Goal: Check status: Check status

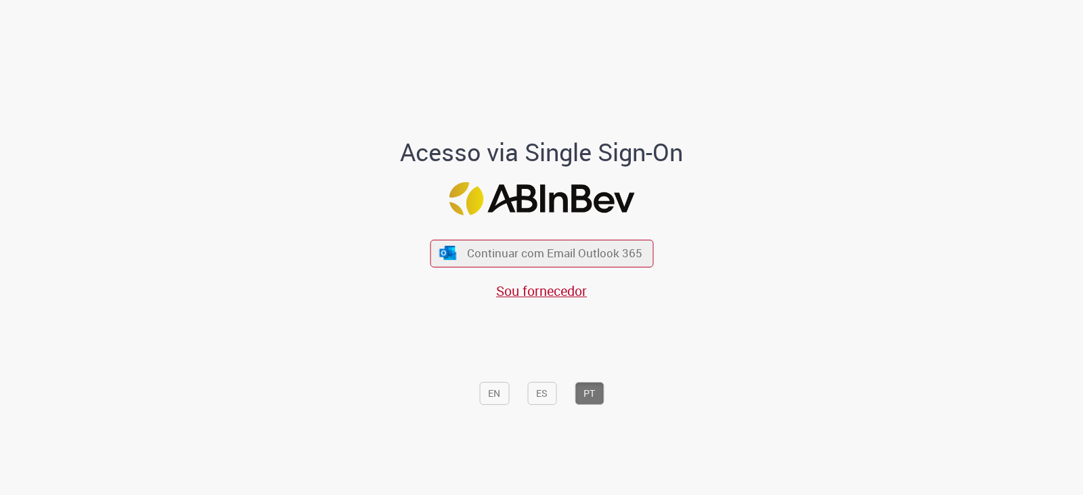
drag, startPoint x: 533, startPoint y: 290, endPoint x: 544, endPoint y: 314, distance: 26.7
click at [533, 290] on span "Sou fornecedor" at bounding box center [541, 291] width 91 height 18
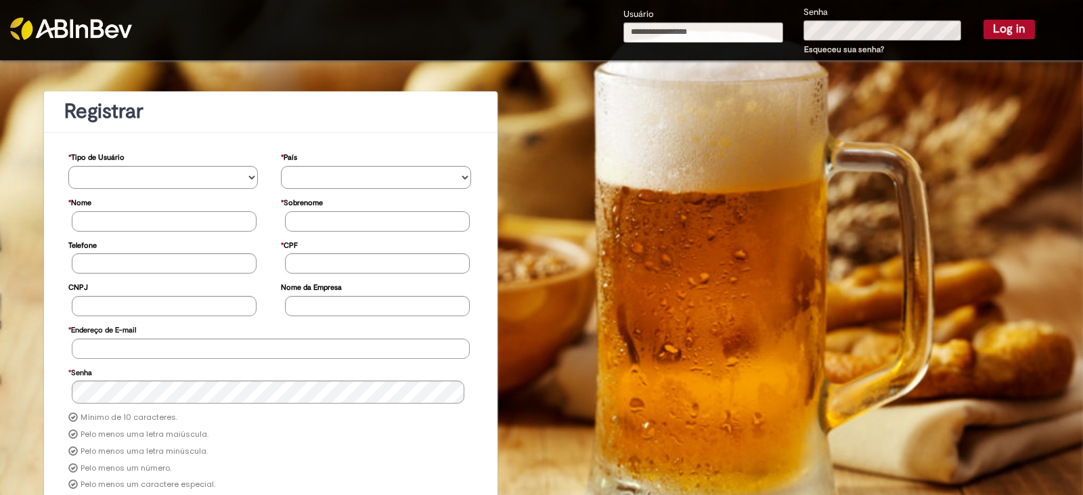
click at [675, 36] on input "Usuário" at bounding box center [703, 32] width 160 height 20
type input "**********"
drag, startPoint x: 1007, startPoint y: 36, endPoint x: 984, endPoint y: 61, distance: 34.5
click at [1007, 36] on button "Log in" at bounding box center [1009, 29] width 51 height 19
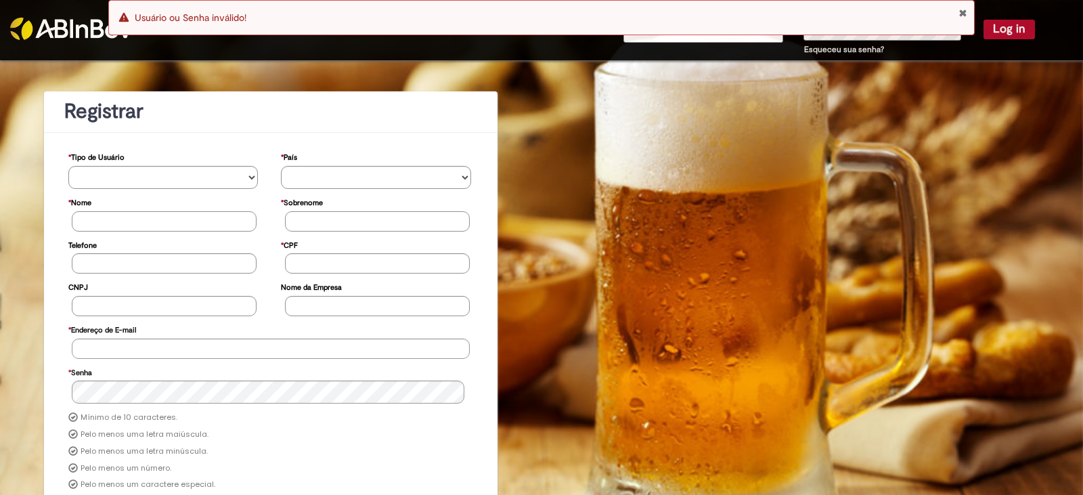
click at [965, 12] on button "Close Notification" at bounding box center [963, 12] width 9 height 11
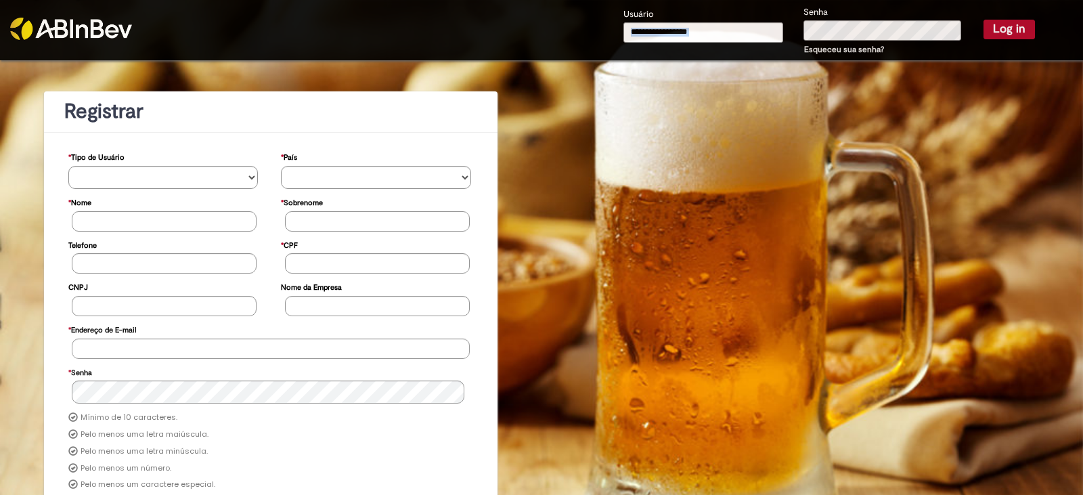
click at [648, 43] on div "Usuário" at bounding box center [703, 31] width 180 height 49
click at [653, 38] on input "Usuário" at bounding box center [703, 32] width 160 height 20
click at [673, 35] on input "Usuário" at bounding box center [703, 32] width 160 height 20
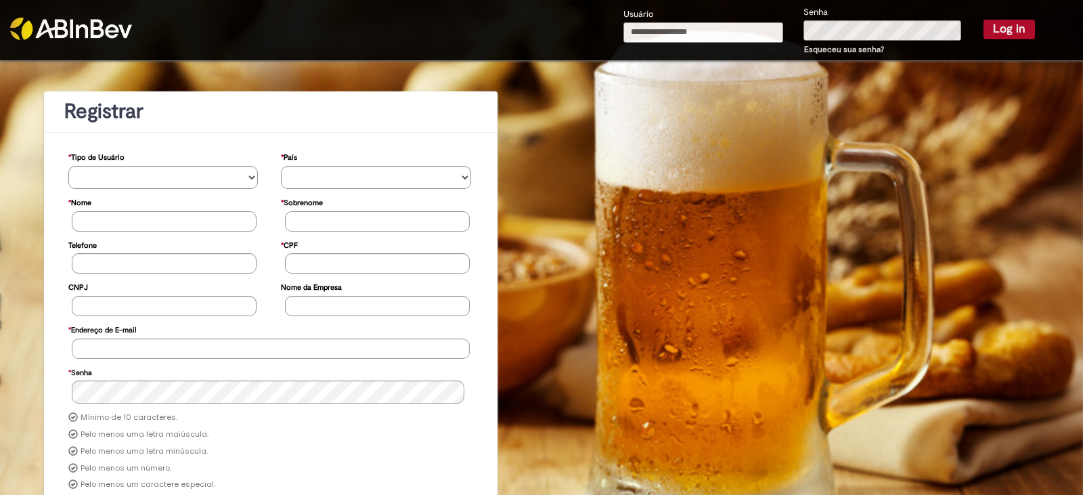
type input "**********"
click at [984, 27] on button "Log in" at bounding box center [1009, 29] width 51 height 19
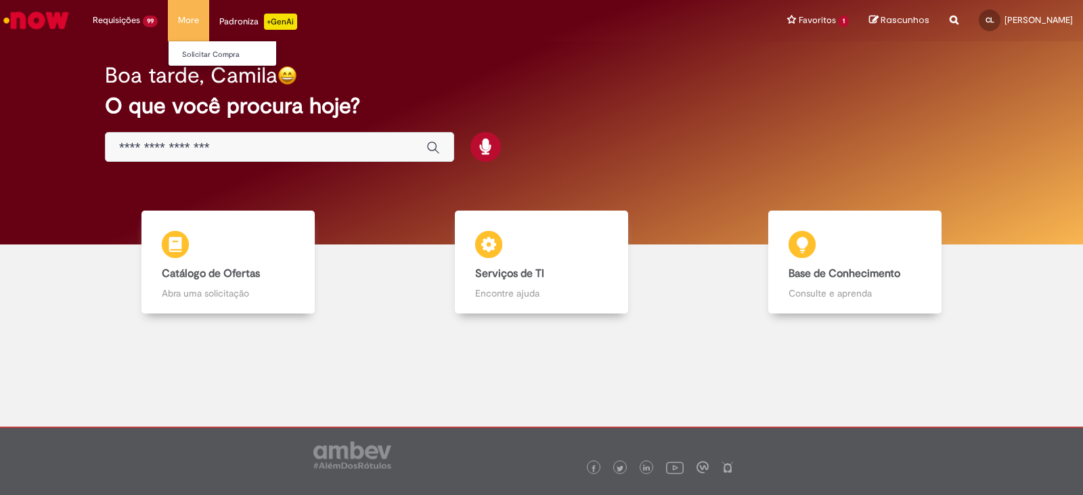
drag, startPoint x: 138, startPoint y: 49, endPoint x: 167, endPoint y: 8, distance: 50.5
click at [0, 0] on link "Exibir Todas as Solicitações" at bounding box center [0, 0] width 0 height 0
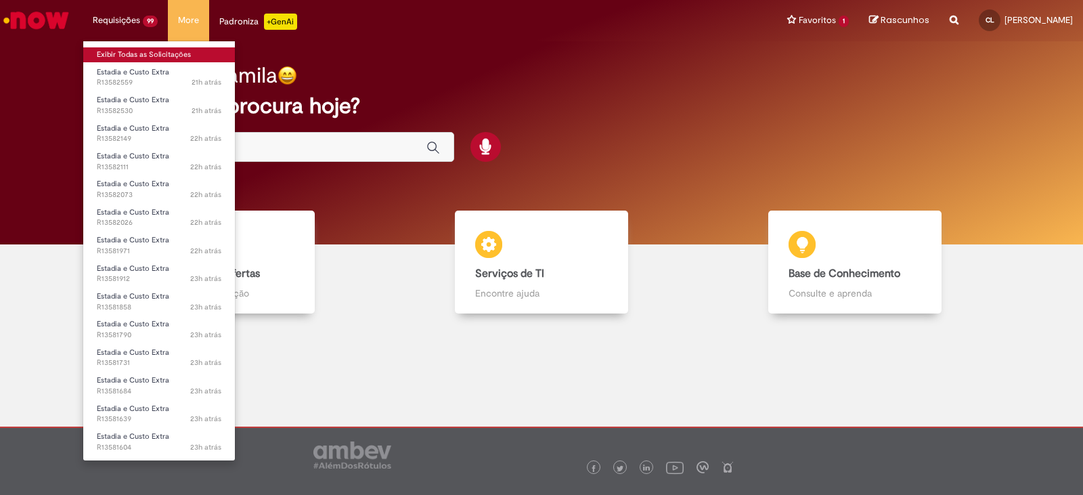
click at [142, 56] on link "Exibir Todas as Solicitações" at bounding box center [159, 54] width 152 height 15
click at [143, 56] on link "Exibir Todas as Solicitações" at bounding box center [159, 54] width 152 height 15
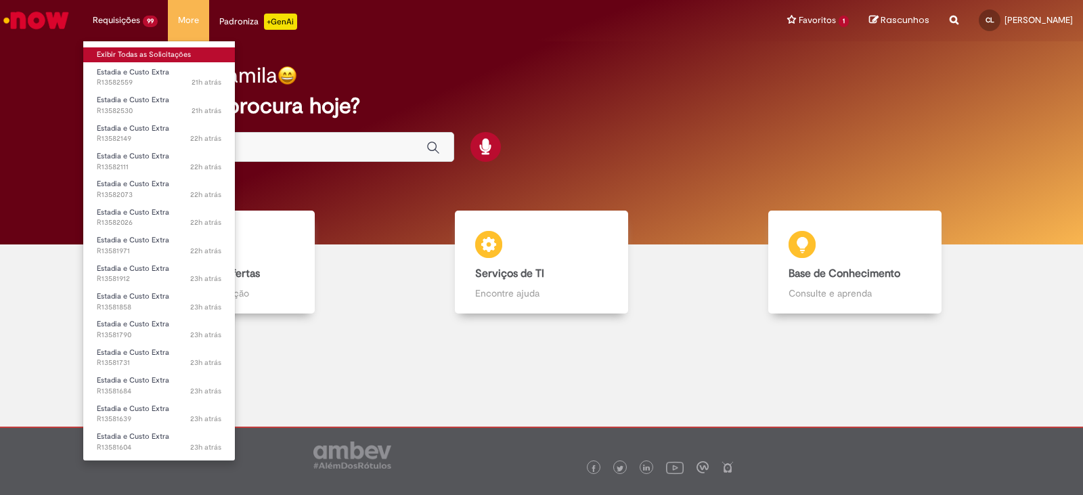
click at [147, 58] on link "Exibir Todas as Solicitações" at bounding box center [159, 54] width 152 height 15
click at [133, 58] on link "Exibir Todas as Solicitações" at bounding box center [159, 54] width 152 height 15
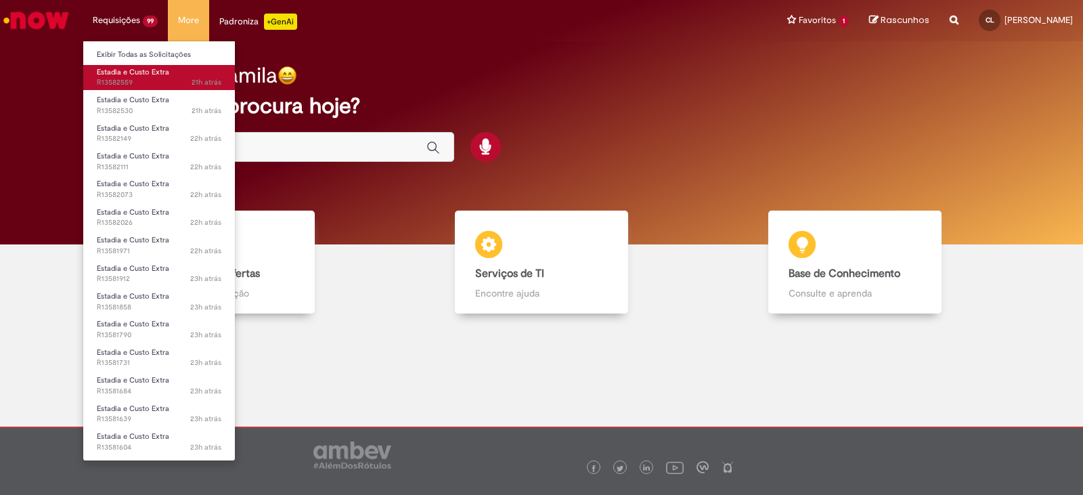
click at [137, 78] on span "21h atrás 21 horas atrás R13582559" at bounding box center [159, 82] width 125 height 11
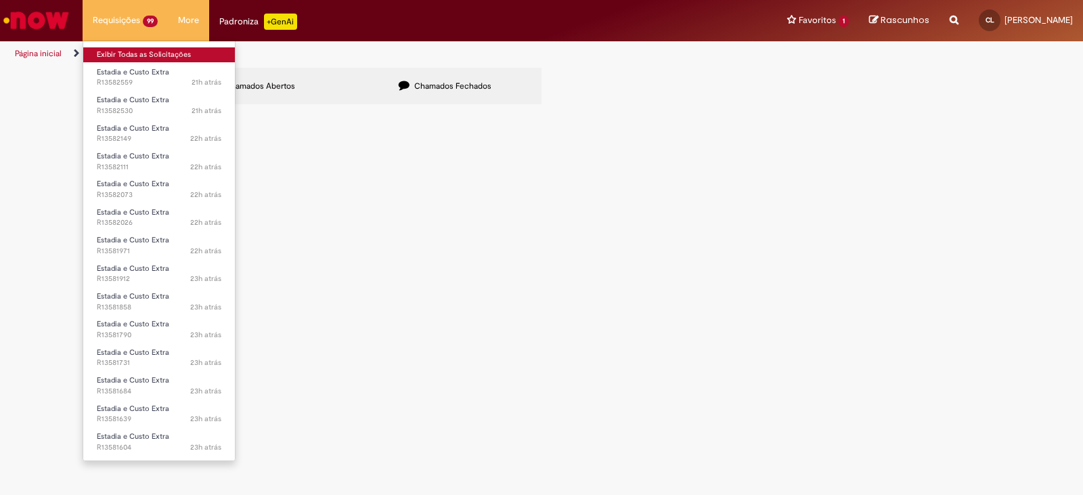
click at [165, 59] on link "Exibir Todas as Solicitações" at bounding box center [159, 54] width 152 height 15
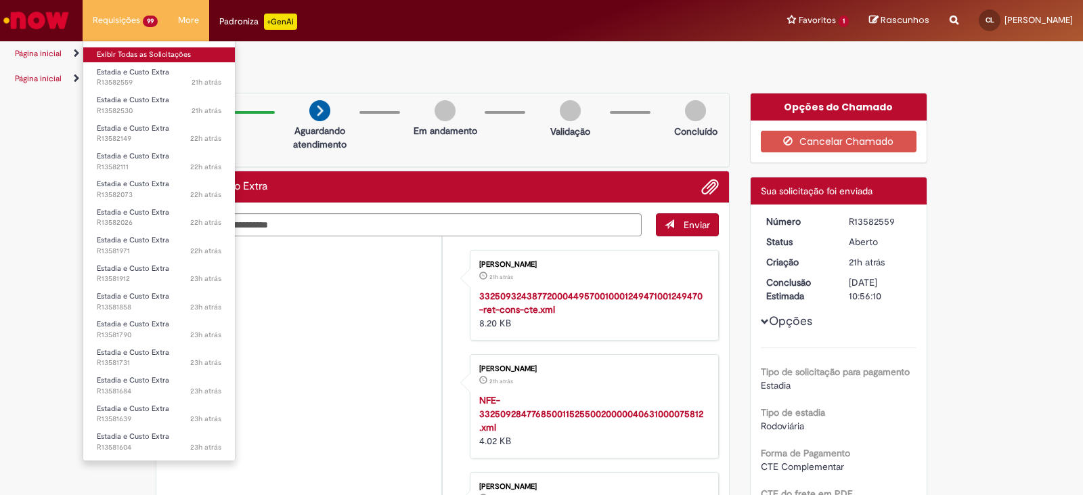
click at [108, 53] on link "Exibir Todas as Solicitações" at bounding box center [159, 54] width 152 height 15
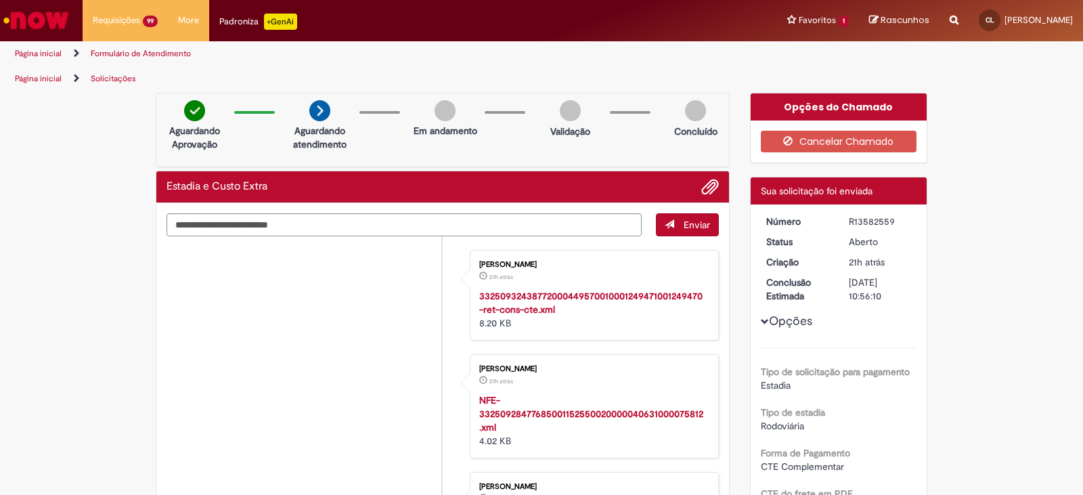
click at [54, 19] on img "Ir para a Homepage" at bounding box center [36, 20] width 70 height 27
click at [20, 51] on link "Página inicial" at bounding box center [38, 53] width 47 height 11
click at [24, 34] on link "Ir para a Homepage" at bounding box center [36, 20] width 72 height 41
